Goal: Navigation & Orientation: Find specific page/section

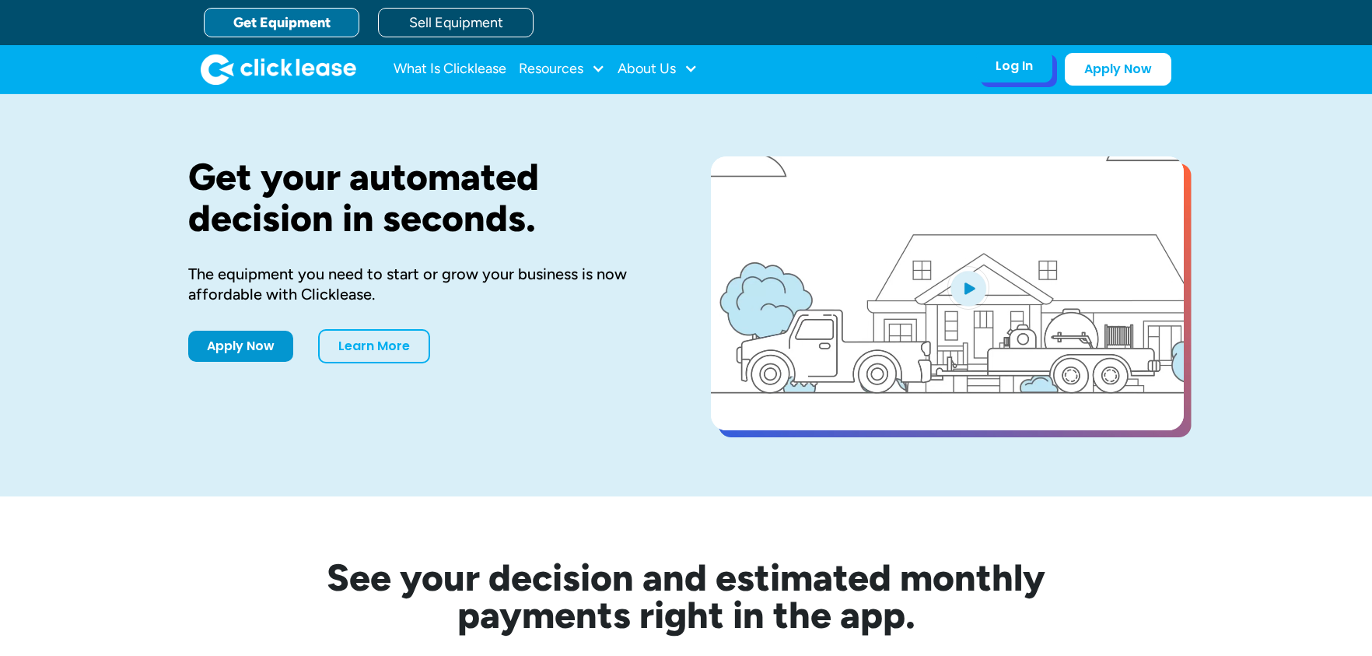
drag, startPoint x: 0, startPoint y: 0, endPoint x: 1033, endPoint y: 66, distance: 1035.3
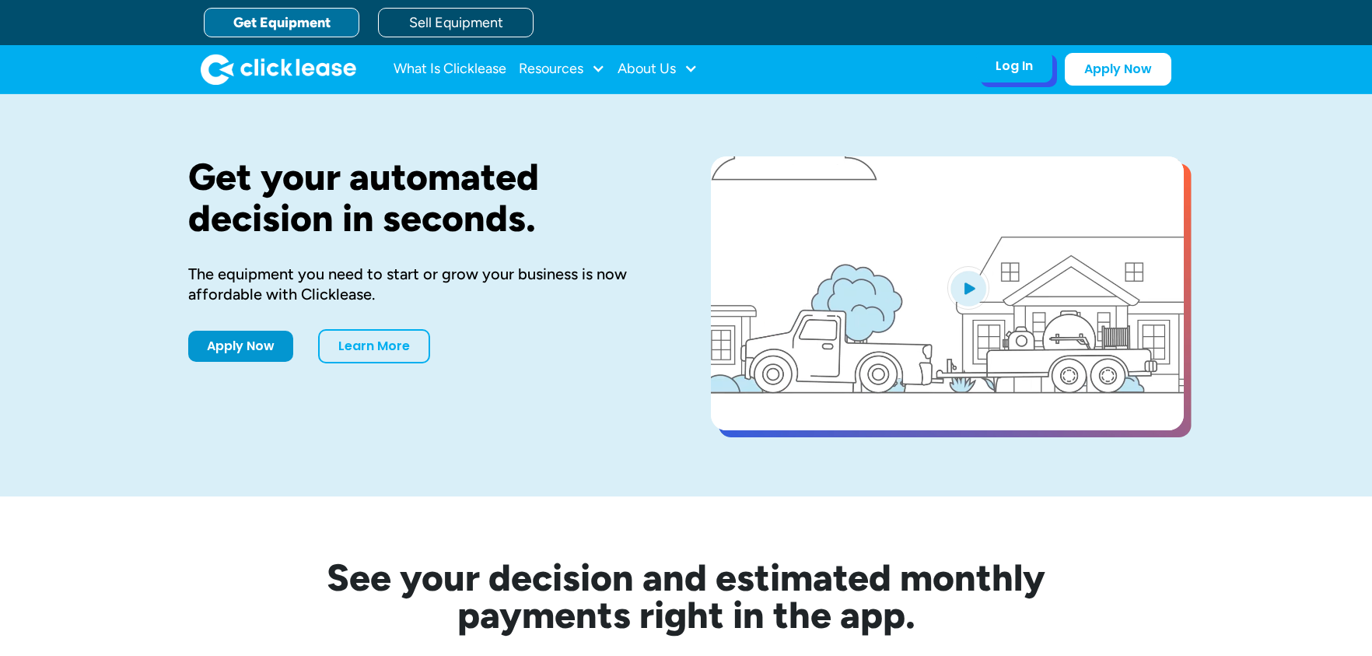
click at [1033, 66] on div "Log In Account login I use Clicklease to get my equipment Partner Portal I offe…" at bounding box center [1014, 66] width 76 height 33
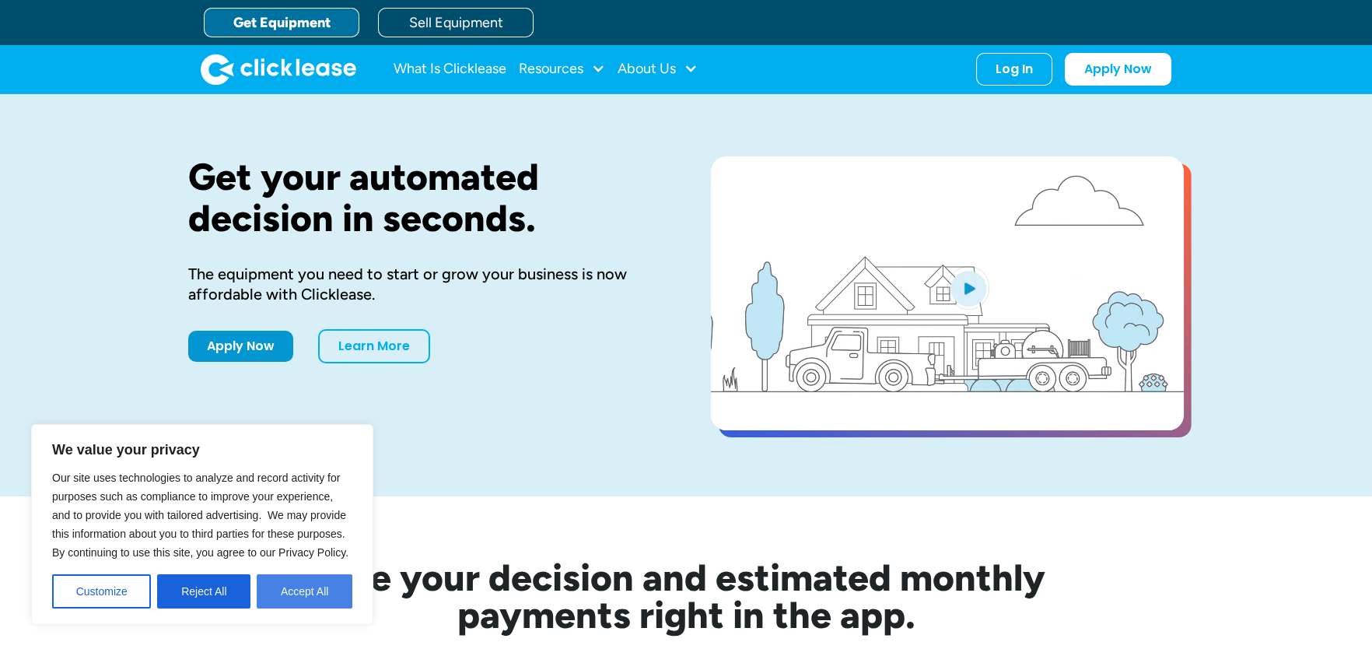
click at [284, 583] on button "Accept All" at bounding box center [305, 591] width 96 height 34
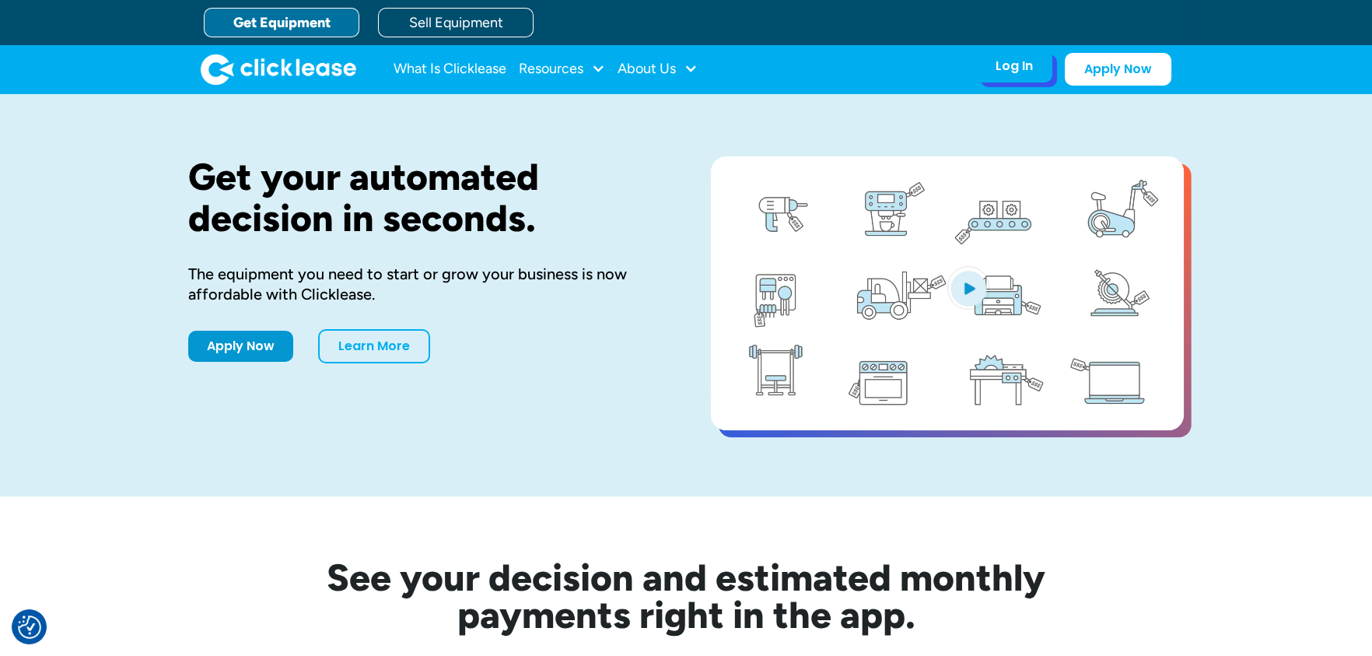
click at [1008, 58] on div "Log In" at bounding box center [1014, 66] width 37 height 16
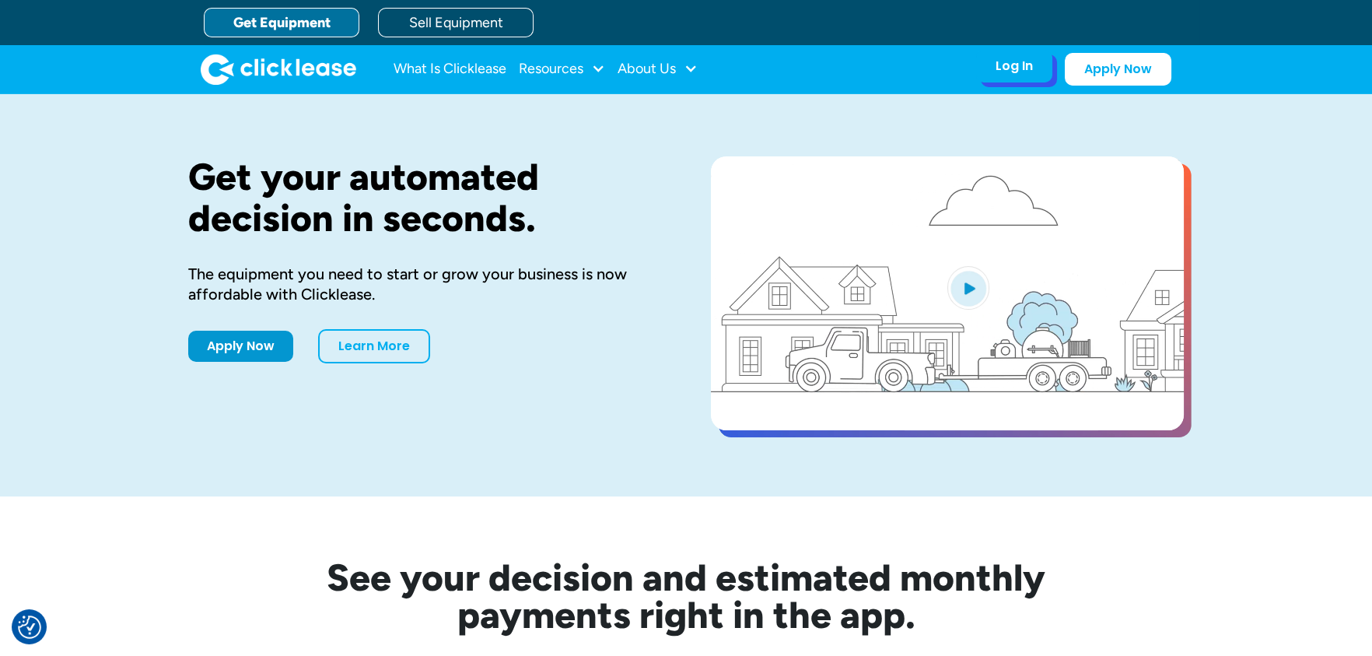
click at [1029, 71] on div "Log In" at bounding box center [1014, 66] width 37 height 16
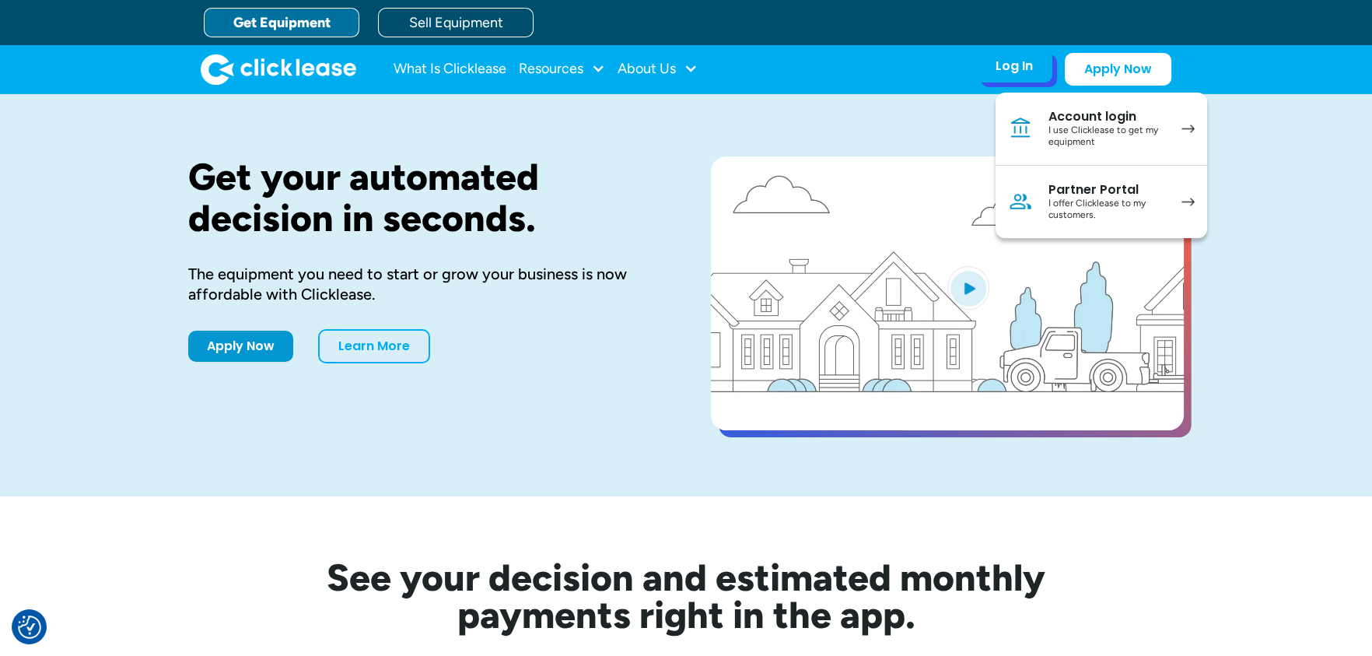
click at [1081, 204] on div "I offer Clicklease to my customers." at bounding box center [1107, 210] width 117 height 24
